Goal: Navigation & Orientation: Find specific page/section

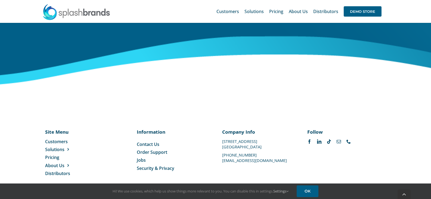
scroll to position [2282, 0]
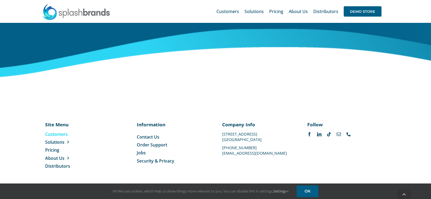
click at [55, 134] on span "Customers" at bounding box center [56, 134] width 23 height 6
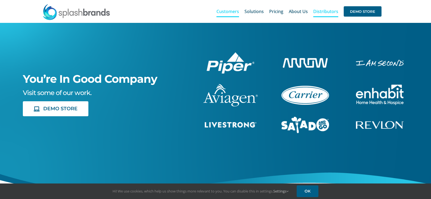
click at [324, 12] on span "Distributors" at bounding box center [325, 11] width 25 height 4
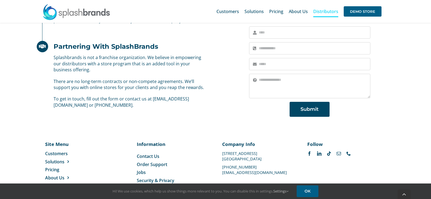
scroll to position [392, 0]
